Goal: Task Accomplishment & Management: Complete application form

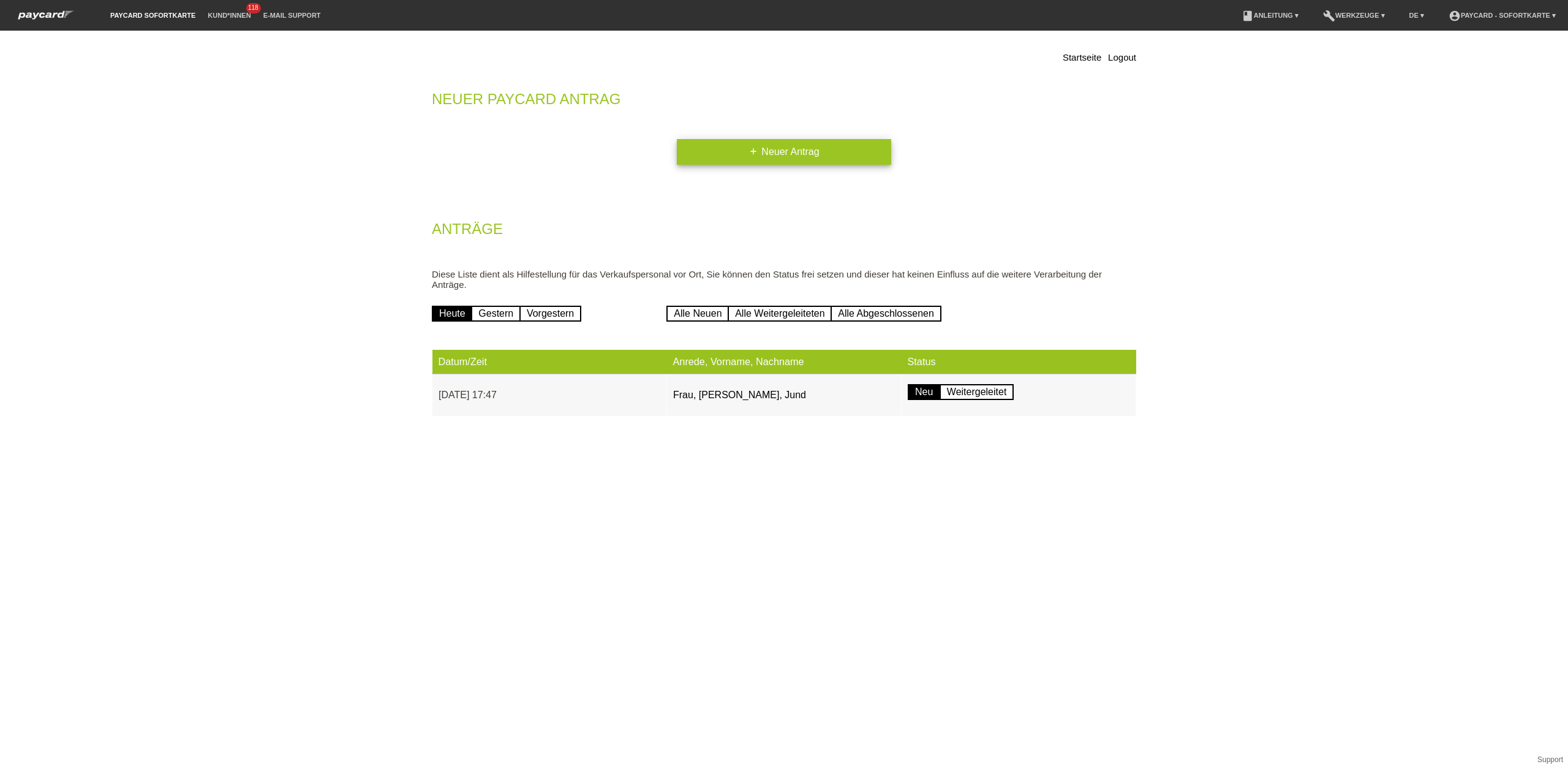
click at [728, 150] on link "add Neuer Antrag" at bounding box center [784, 152] width 215 height 26
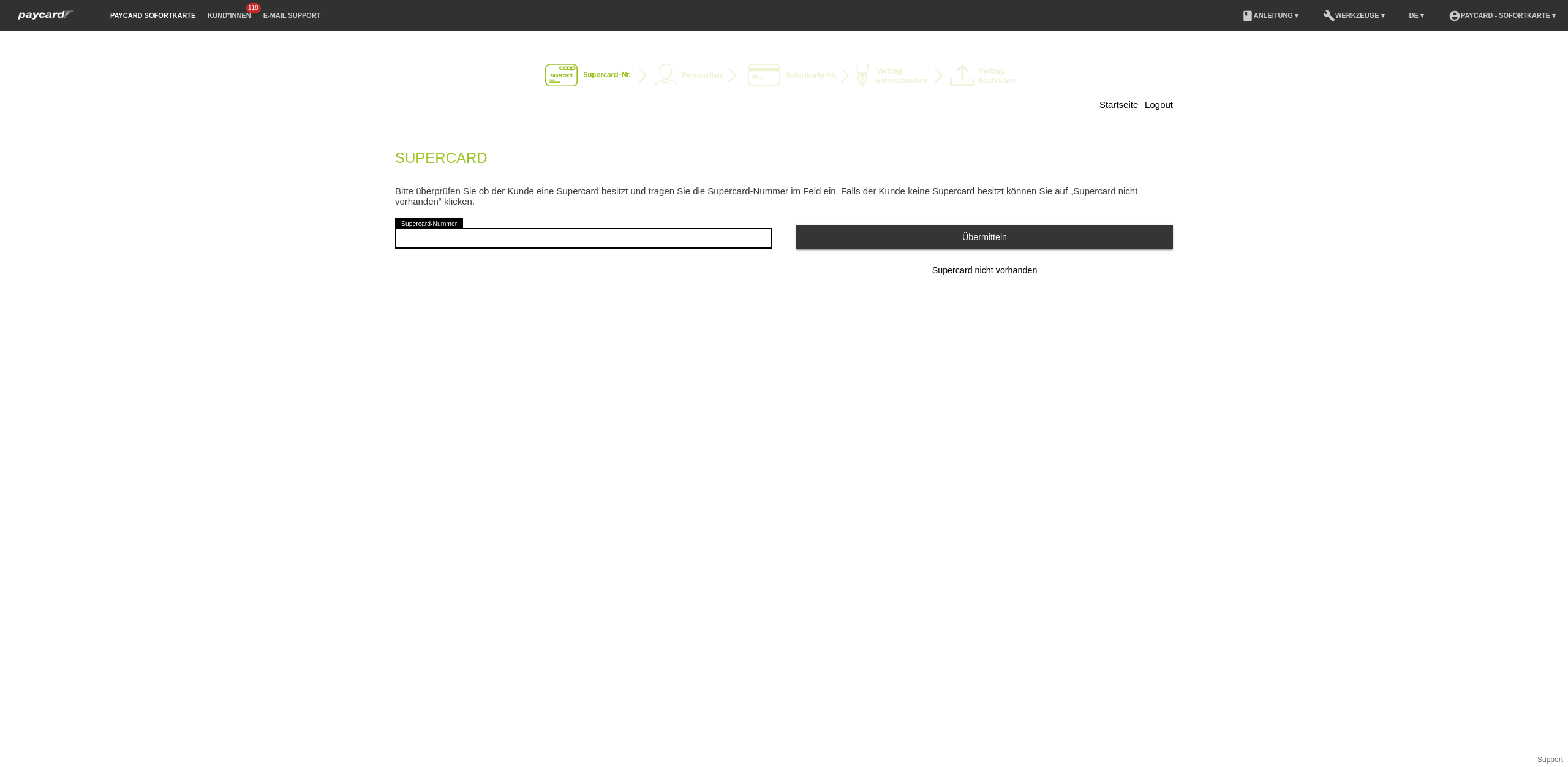
click at [944, 270] on span "Supercard nicht vorhanden" at bounding box center [984, 270] width 105 height 10
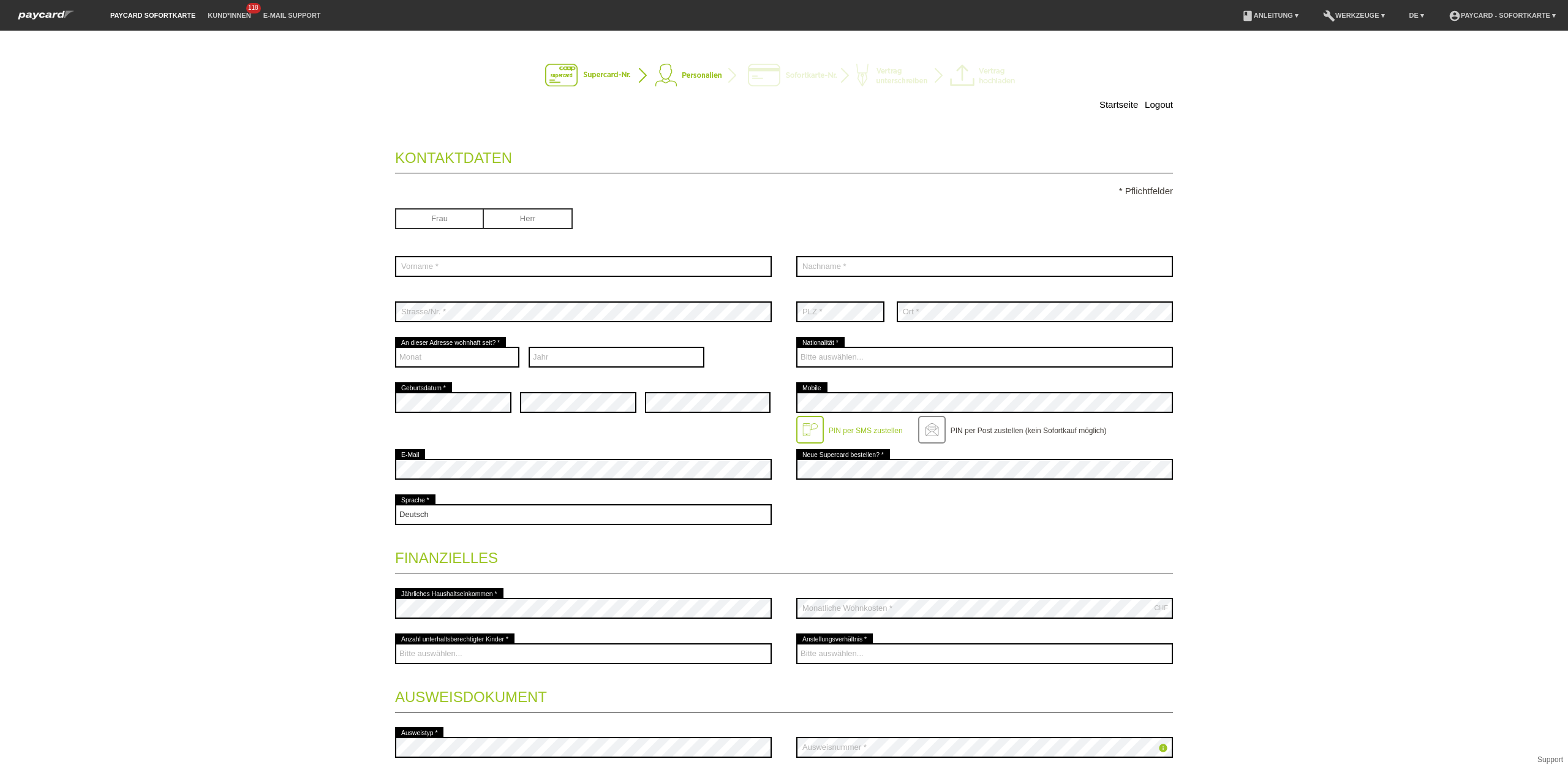
drag, startPoint x: 532, startPoint y: 218, endPoint x: 512, endPoint y: 250, distance: 37.7
click at [531, 218] on input "radio" at bounding box center [528, 217] width 89 height 19
radio input "true"
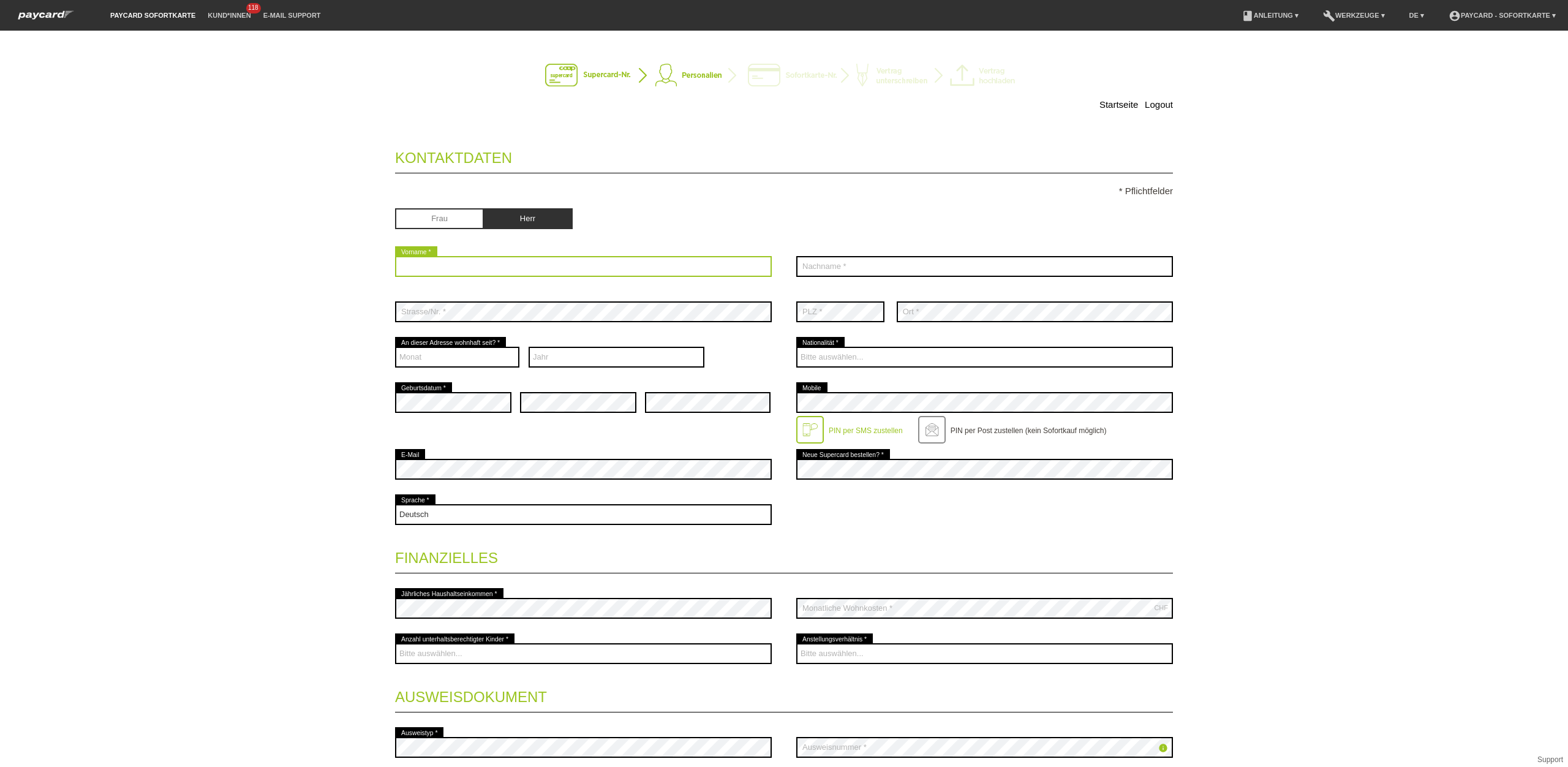
click at [500, 277] on input "text" at bounding box center [584, 266] width 377 height 21
type input "Waisuddin"
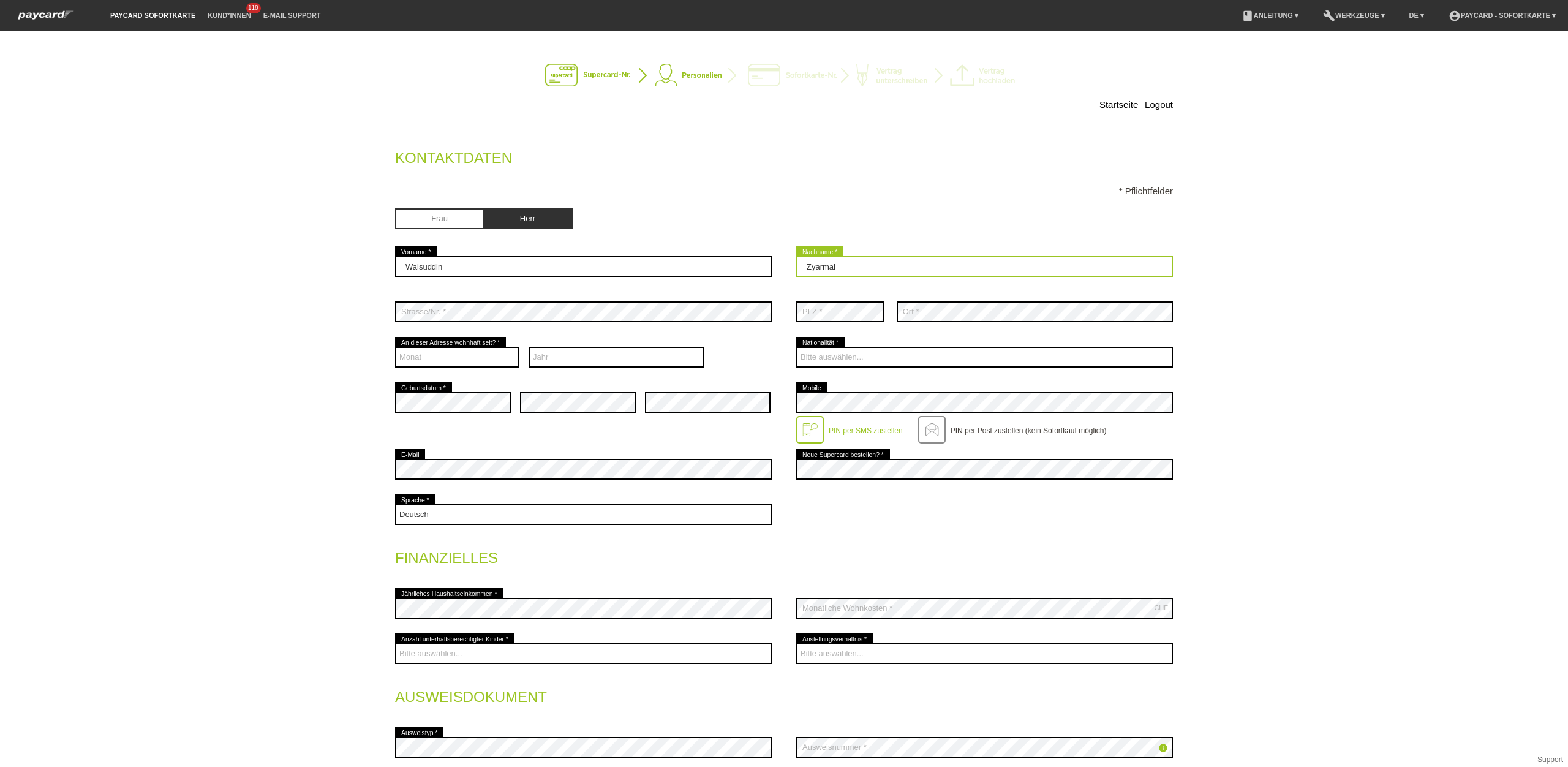
type input "Zyarmal"
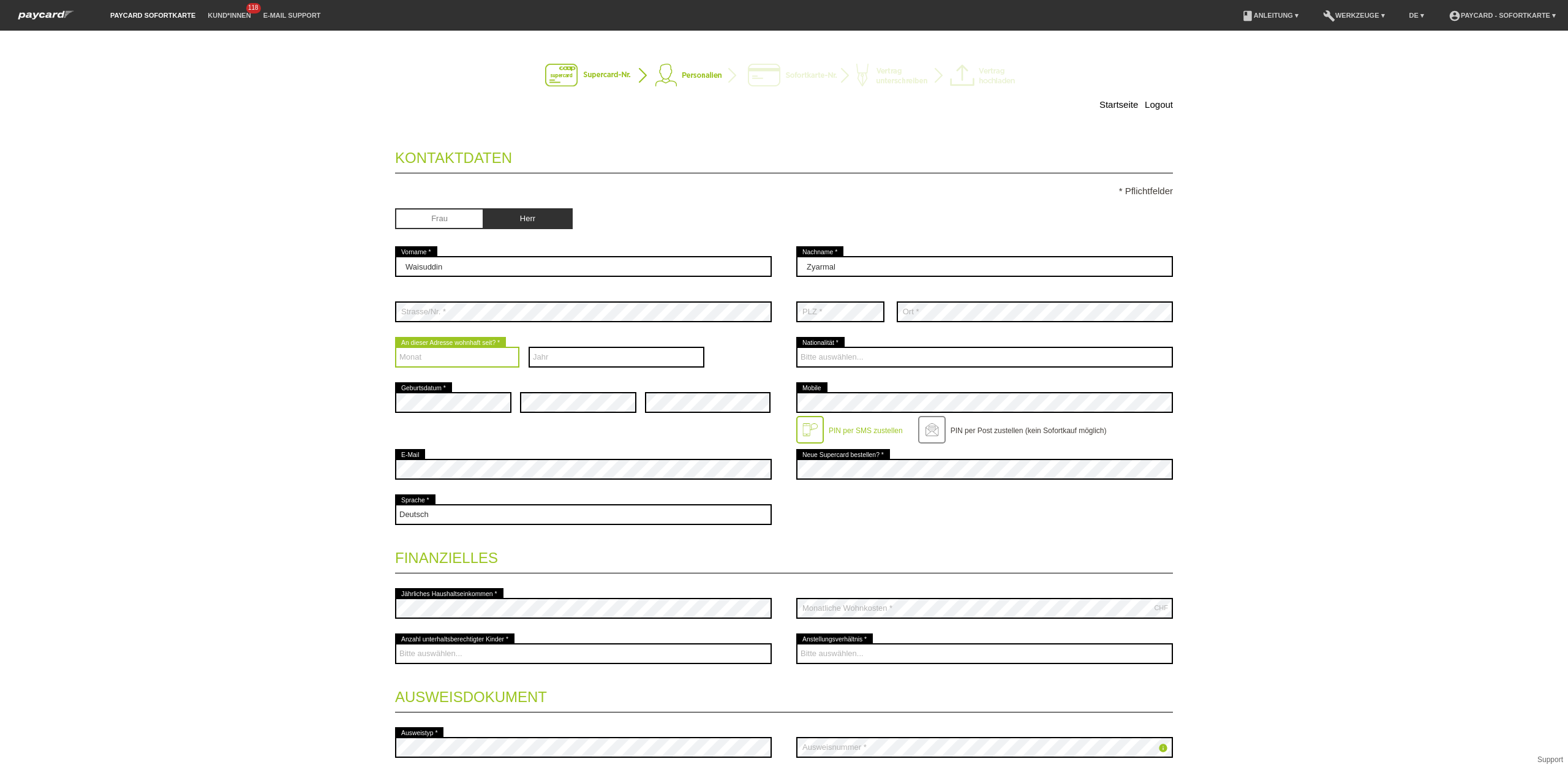
click at [489, 354] on select "Monat 01 02 03 04 05 06 07 08 09 10 11 12" at bounding box center [457, 357] width 124 height 21
select select "03"
click at [395, 349] on select "Monat 01 02 03 04 05 06 07 08 09 10 11 12" at bounding box center [457, 357] width 124 height 21
click at [558, 367] on select "Jahr 2025 2024 2023 2022 2021 2020 2019 2018 2017 2016" at bounding box center [617, 357] width 176 height 21
select select "2024"
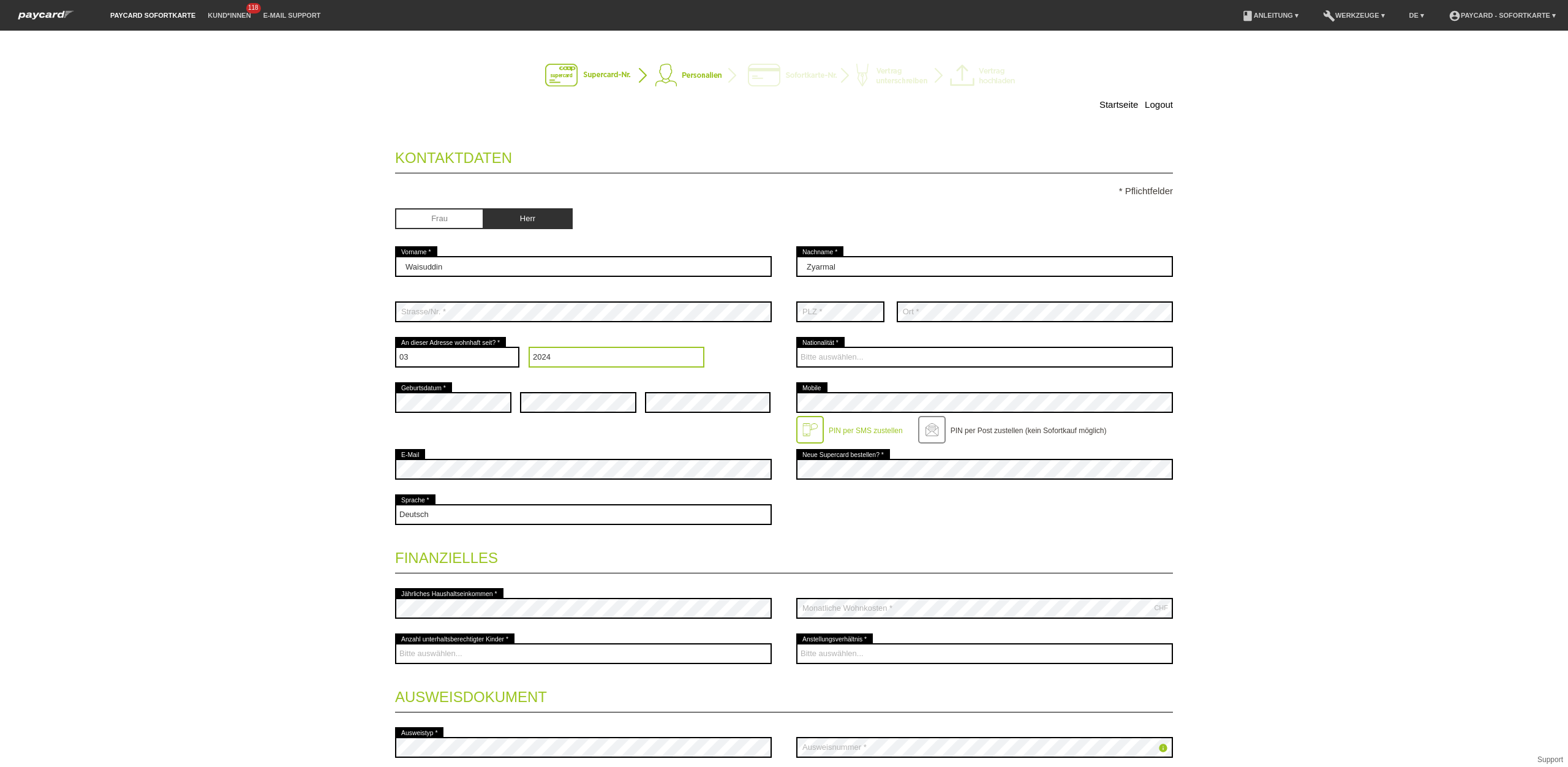
click at [529, 349] on select "Jahr 2025 2024 2023 2022 2021 2020 2019 2018 2017 2016" at bounding box center [617, 357] width 176 height 21
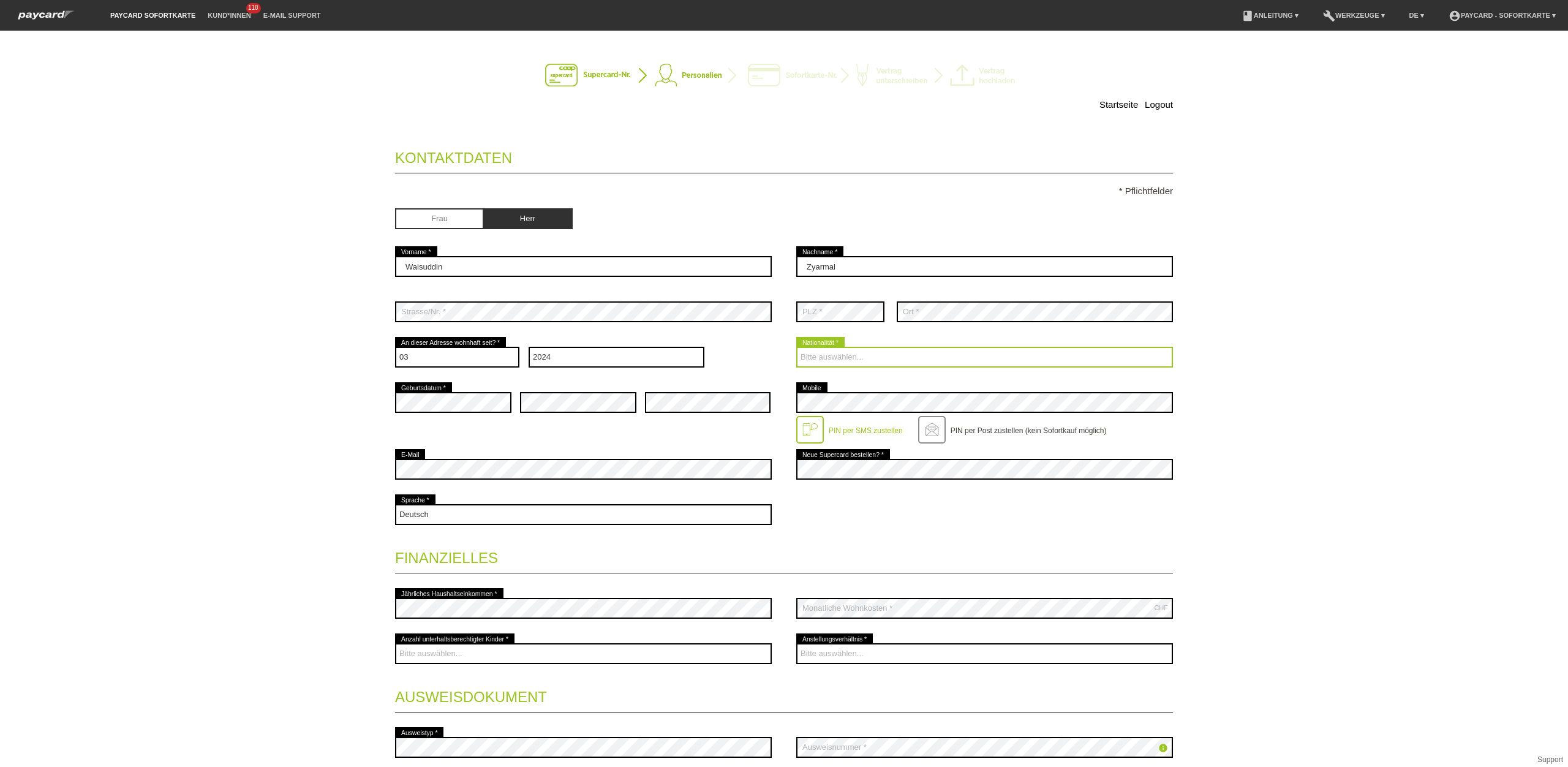
click at [830, 361] on select "Bitte auswählen... [GEOGRAPHIC_DATA] [GEOGRAPHIC_DATA] [GEOGRAPHIC_DATA] [GEOGR…" at bounding box center [984, 357] width 377 height 21
select select "AF"
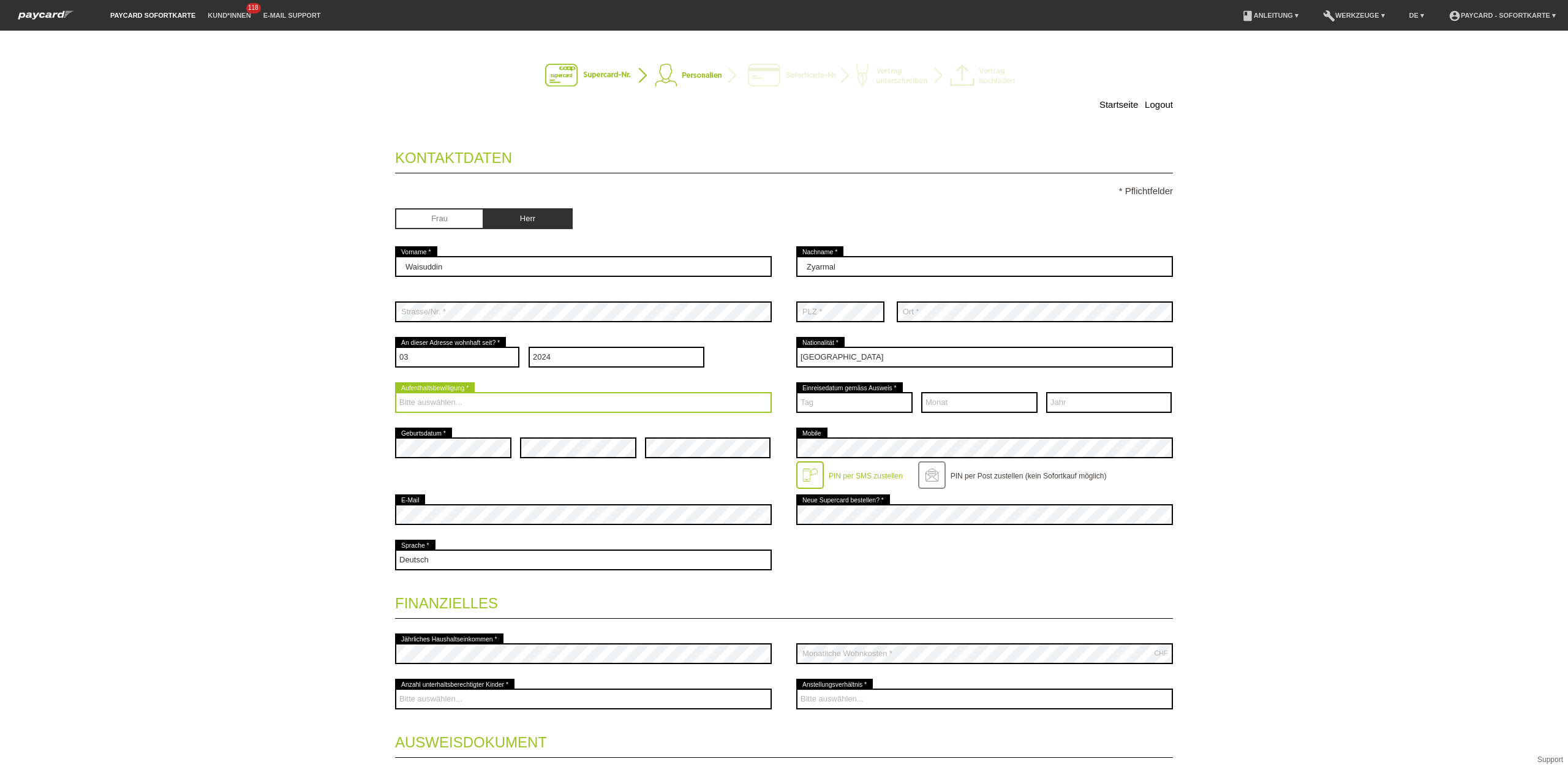
click at [551, 405] on select "Bitte auswählen... C B B - Flüchtlingsstatus Andere" at bounding box center [584, 402] width 377 height 21
select select "B"
click at [395, 394] on select "Bitte auswählen... C B B - Flüchtlingsstatus Andere" at bounding box center [584, 402] width 377 height 21
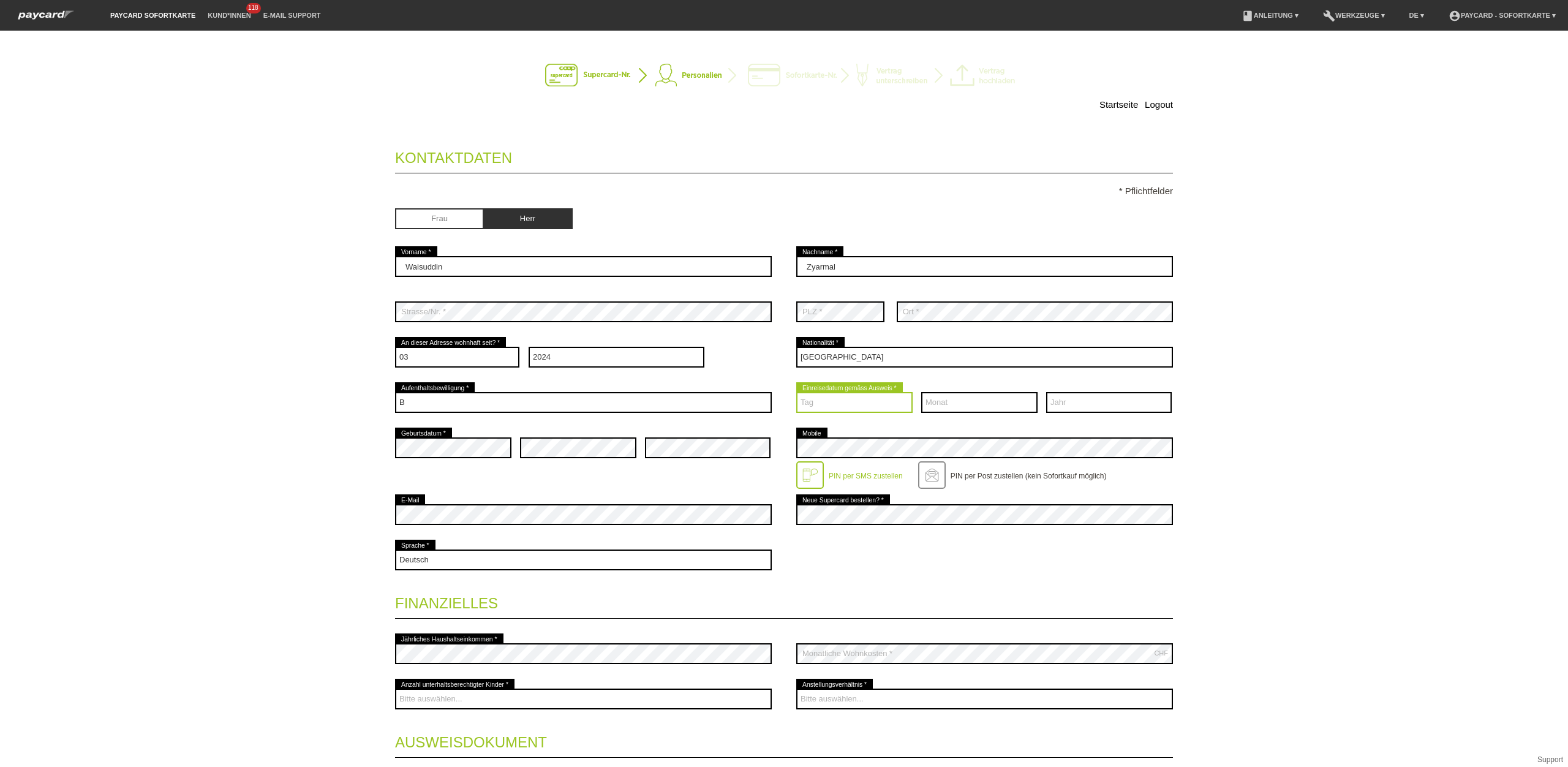
click at [851, 404] on select "Tag 01 02 03 04 05 06 07 08 09 10 11 12 13 14 15 16 17" at bounding box center [854, 402] width 116 height 21
select select "12"
select select "09"
select select "2022"
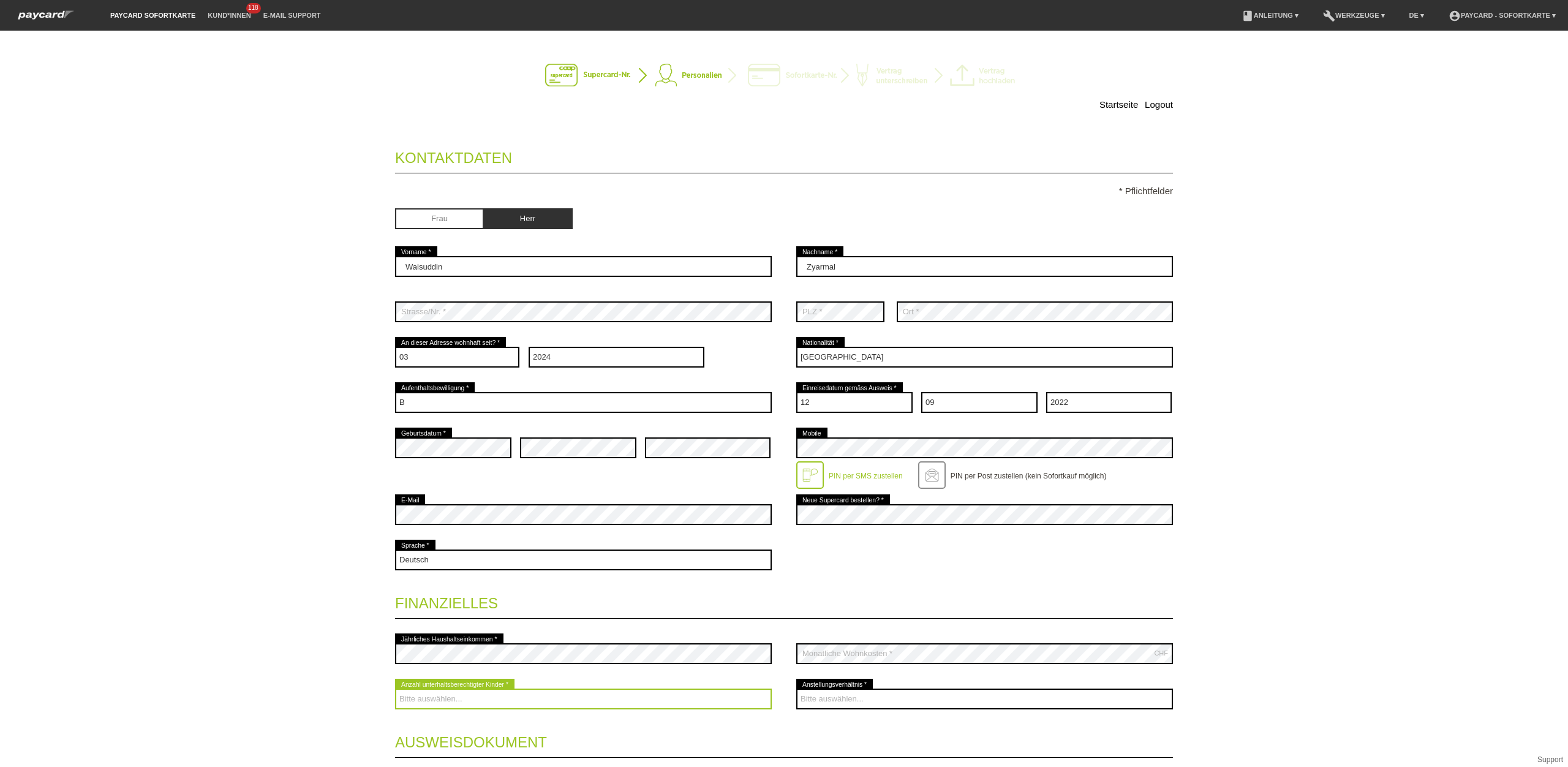
click at [459, 706] on select "Bitte auswählen... 0 1 2 3 4 5 6 7 8 9" at bounding box center [584, 699] width 377 height 21
select select "0"
click at [395, 690] on select "Bitte auswählen... 0 1 2 3 4 5 6 7 8 9" at bounding box center [584, 699] width 377 height 21
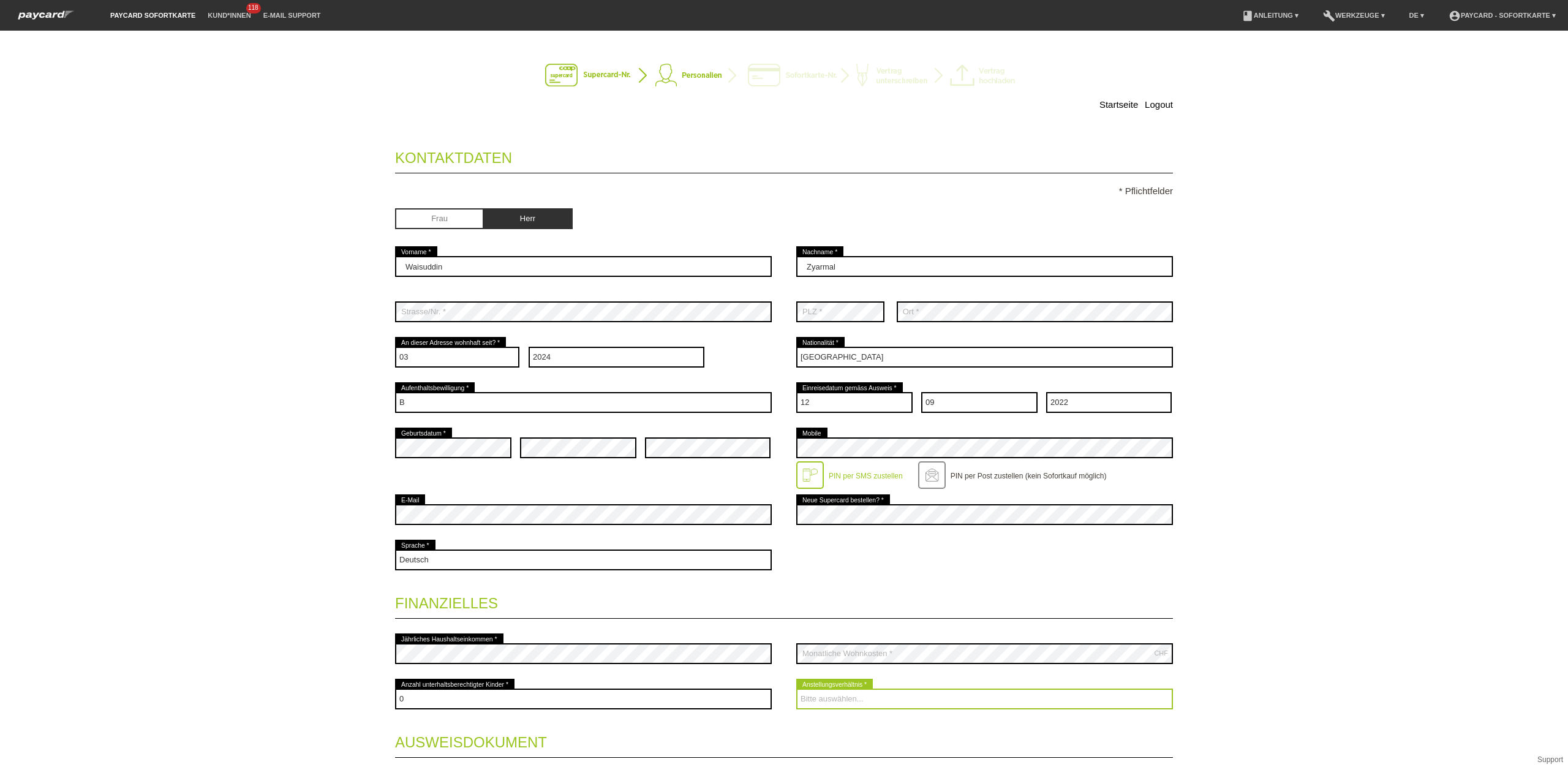
click at [818, 701] on select "Bitte auswählen... Unbefristet Befristet Lehrling/Student Pensioniert Nicht arb…" at bounding box center [984, 699] width 377 height 21
click at [796, 690] on select "Bitte auswählen... Unbefristet Befristet Lehrling/Student Pensioniert Nicht arb…" at bounding box center [984, 699] width 377 height 21
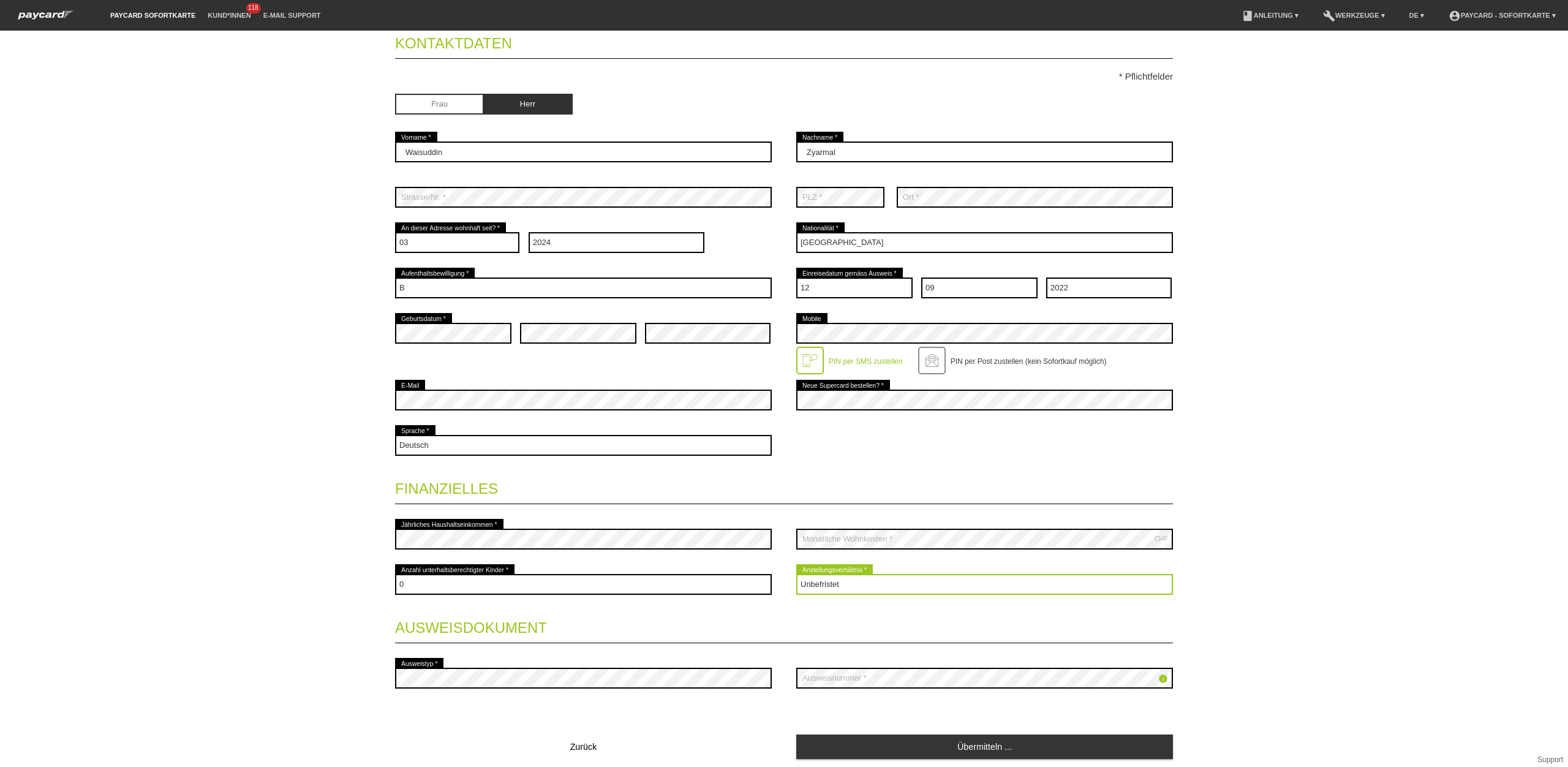
scroll to position [118, 0]
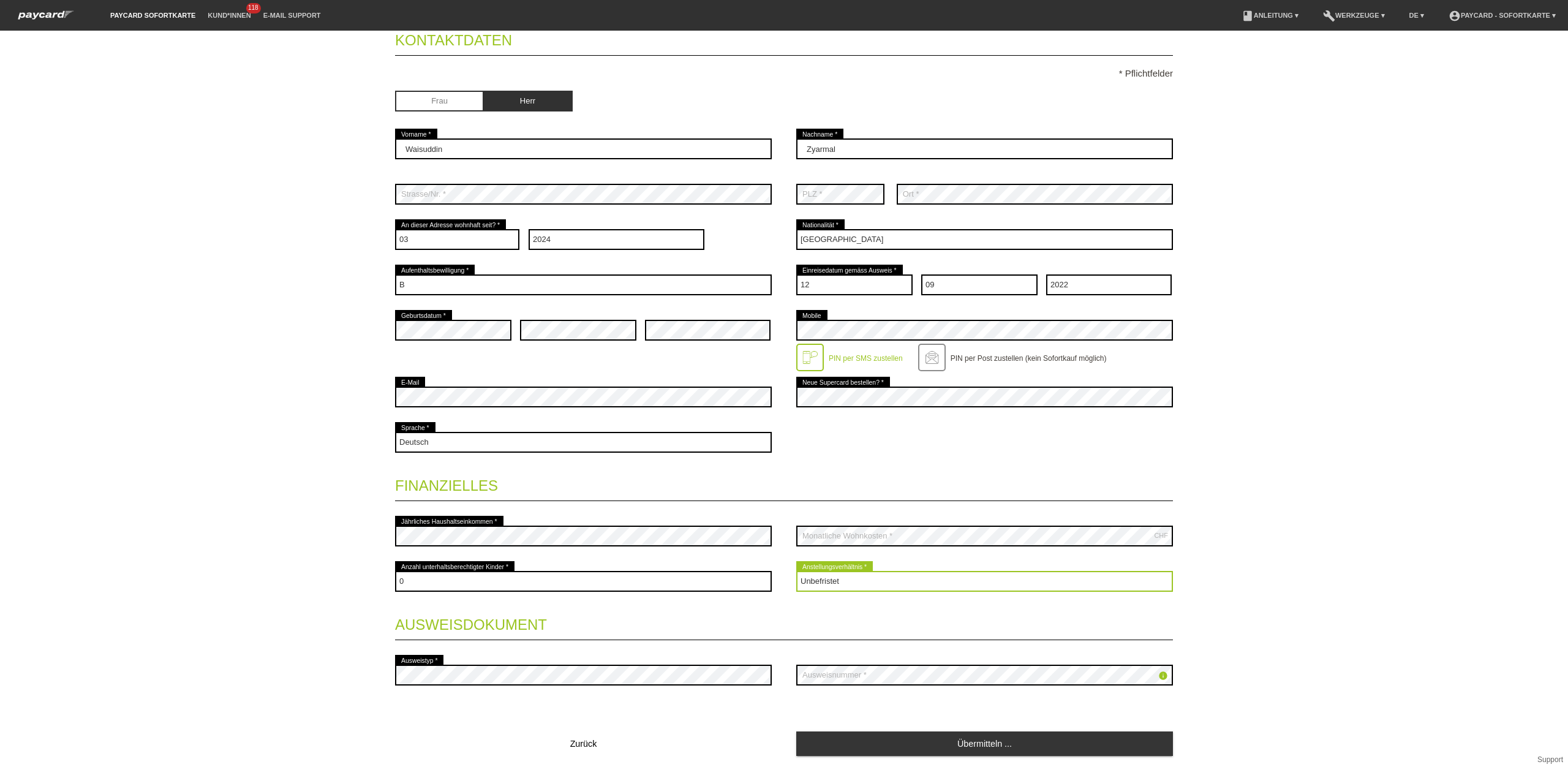
click at [896, 581] on select "Bitte auswählen... Unbefristet Befristet Lehrling/Student Pensioniert Nicht arb…" at bounding box center [984, 581] width 377 height 21
select select "TEMPORARY"
click at [796, 573] on select "Bitte auswählen... Unbefristet Befristet Lehrling/Student Pensioniert Nicht arb…" at bounding box center [984, 581] width 377 height 21
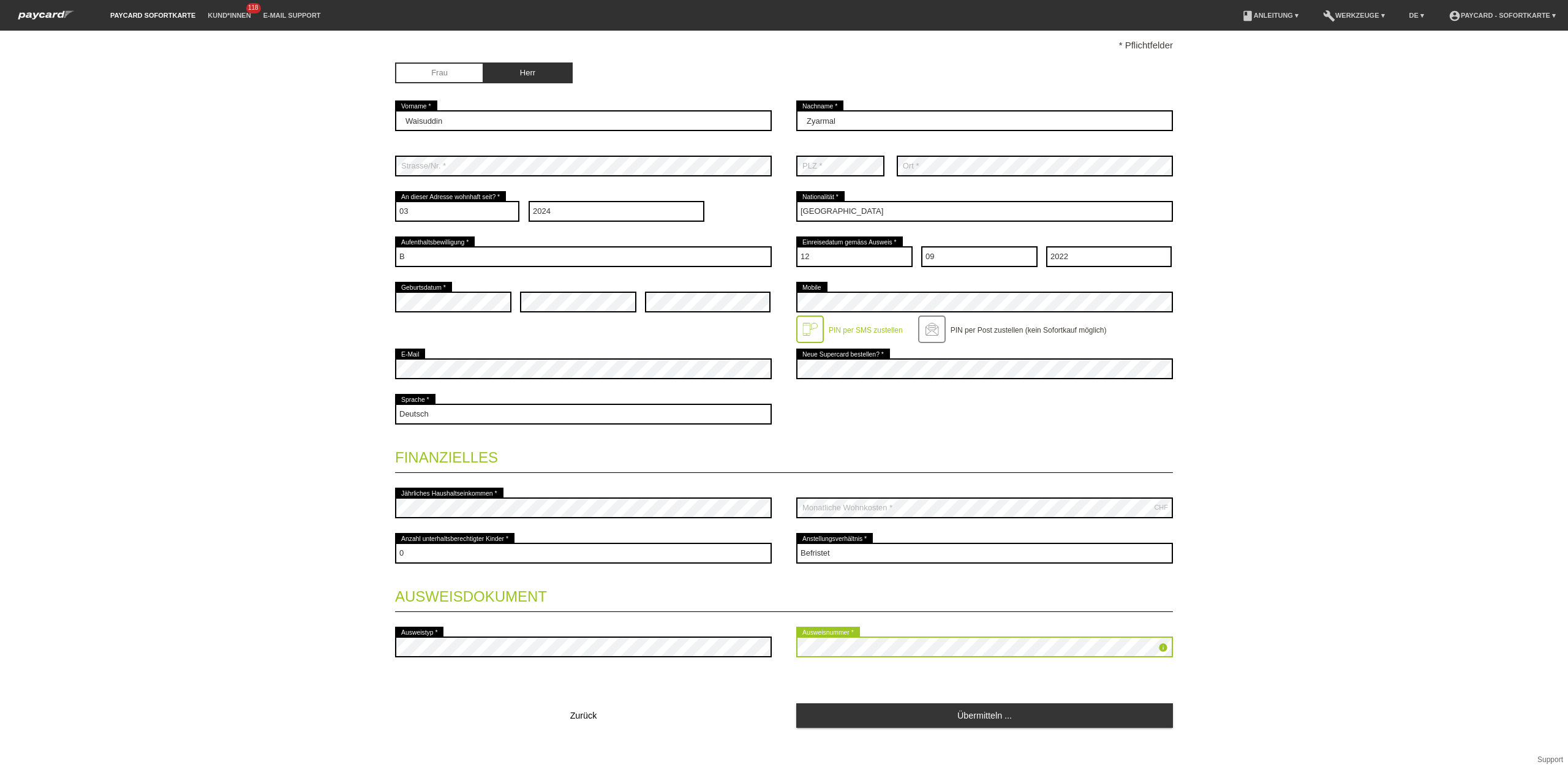
scroll to position [157, 0]
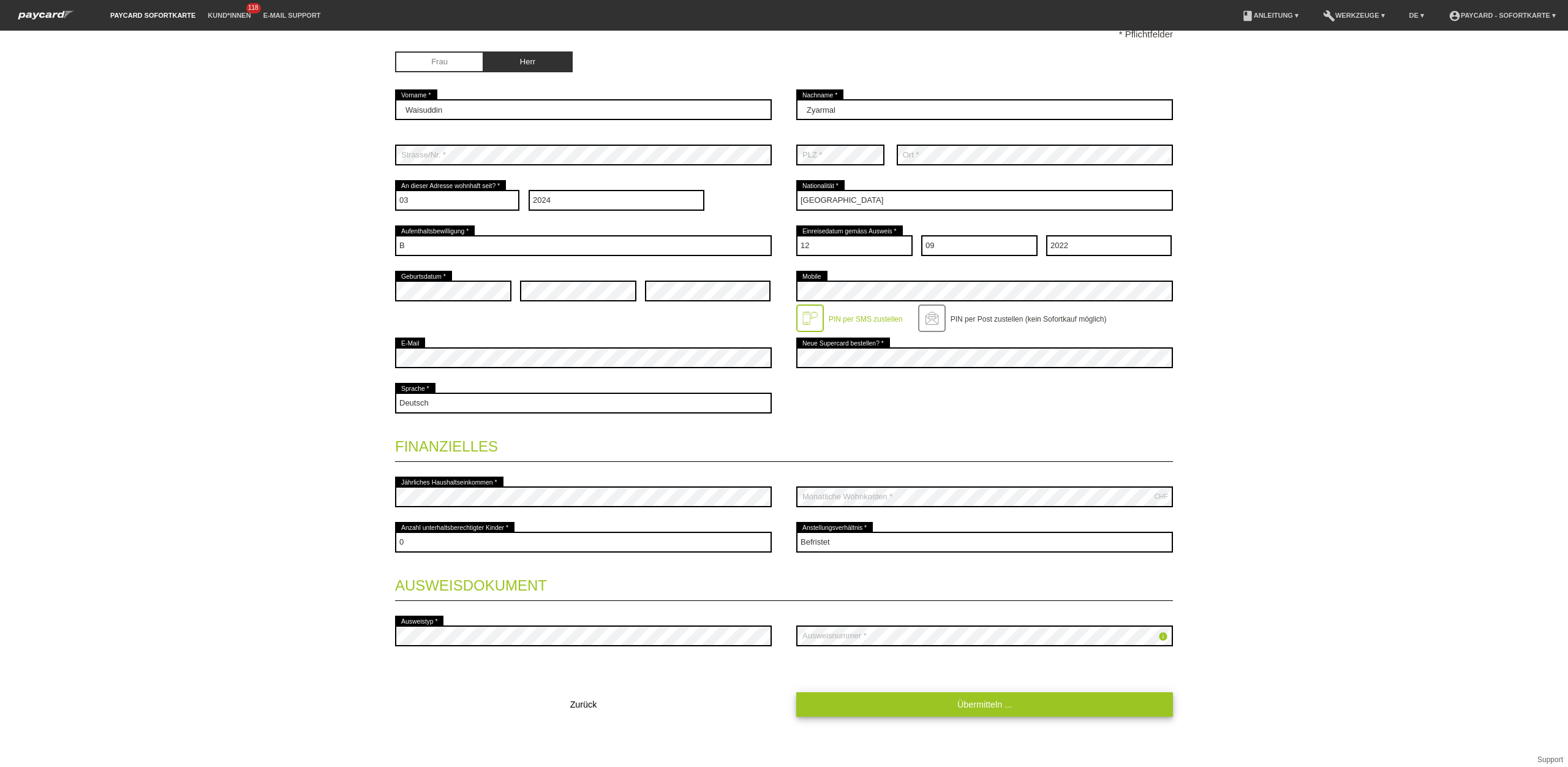
click at [820, 709] on link "Übermitteln ..." at bounding box center [984, 704] width 377 height 24
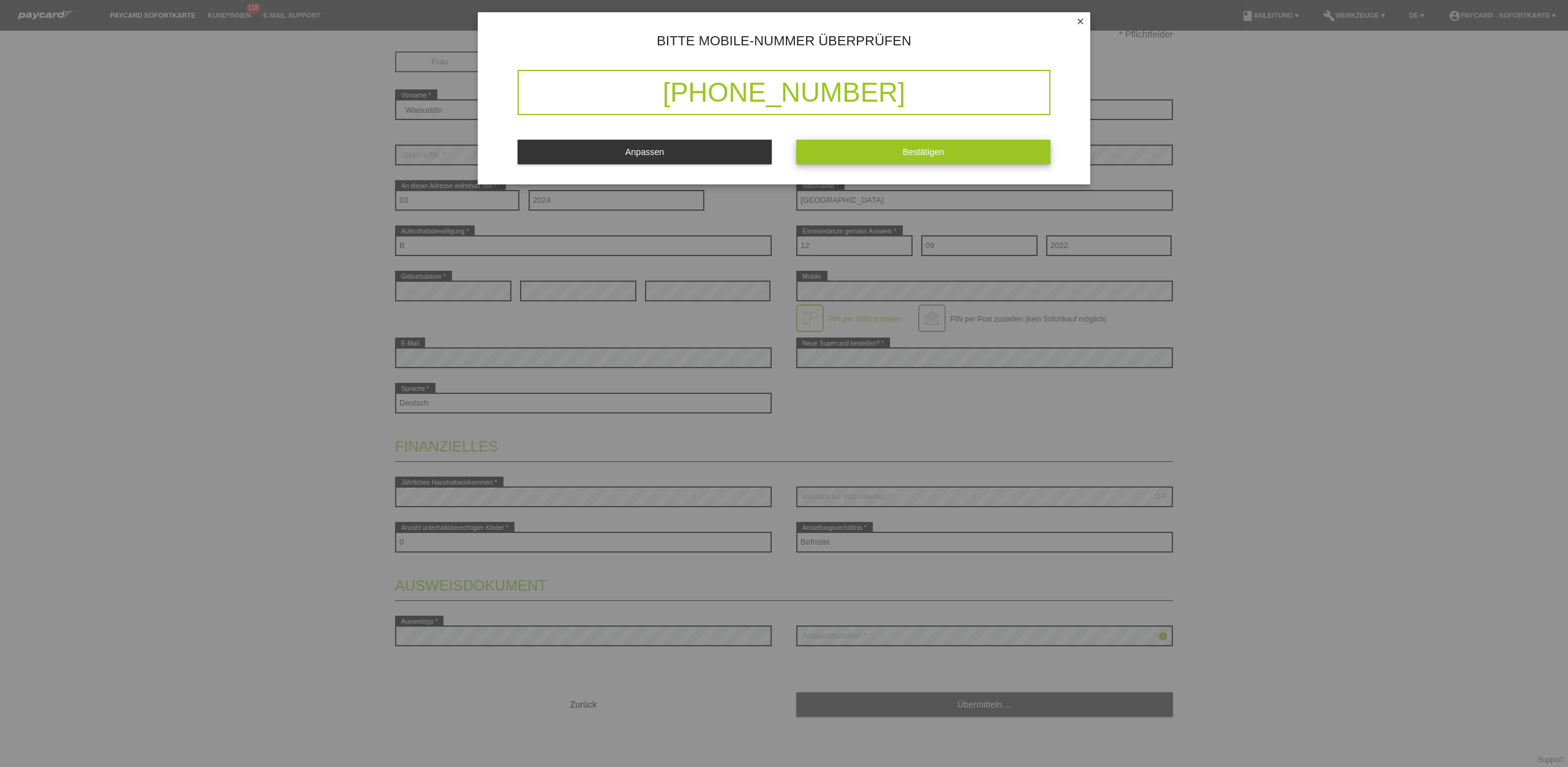
click at [947, 149] on button "Bestätigen" at bounding box center [923, 151] width 254 height 24
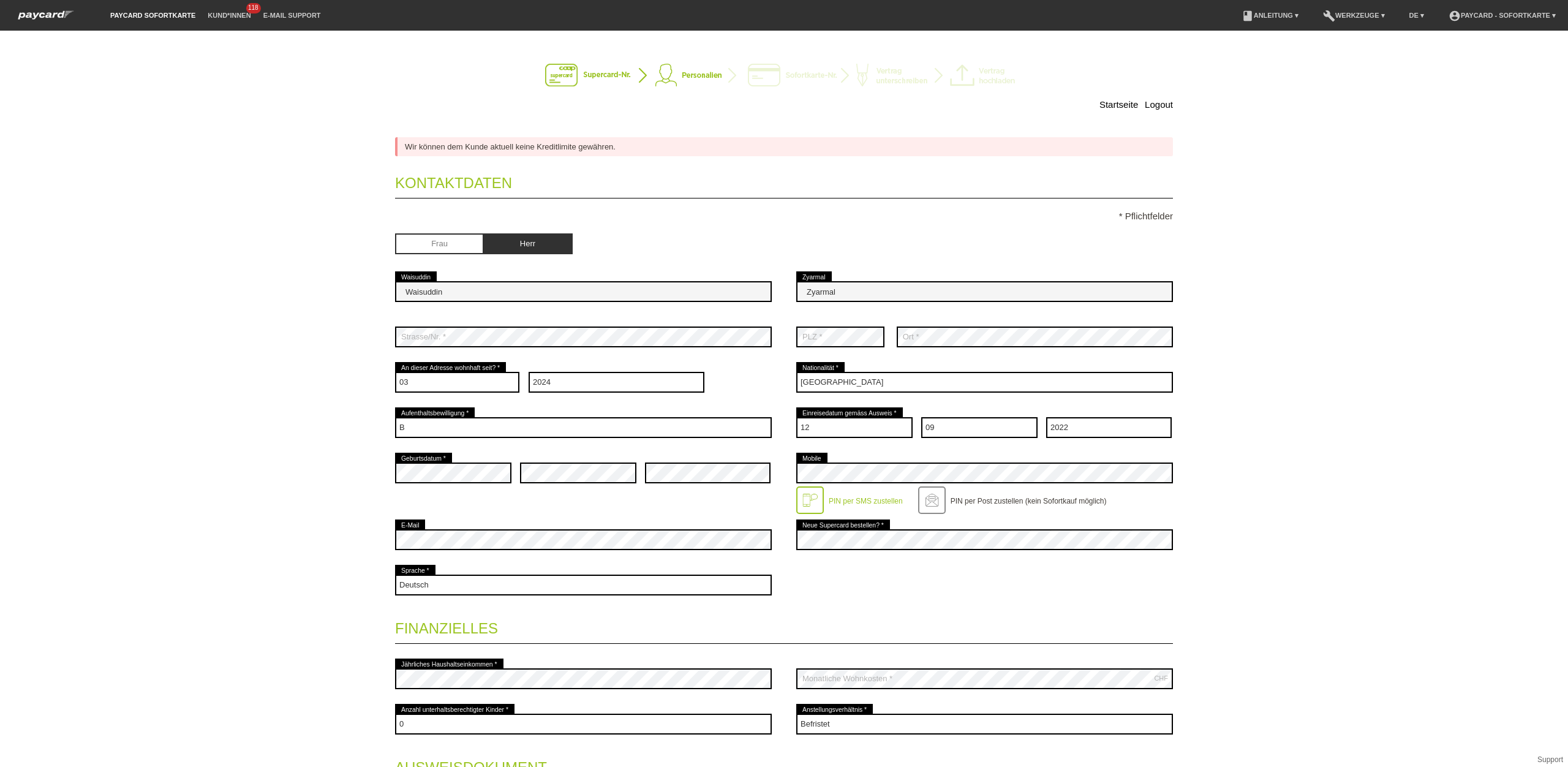
scroll to position [0, 0]
